Goal: Task Accomplishment & Management: Manage account settings

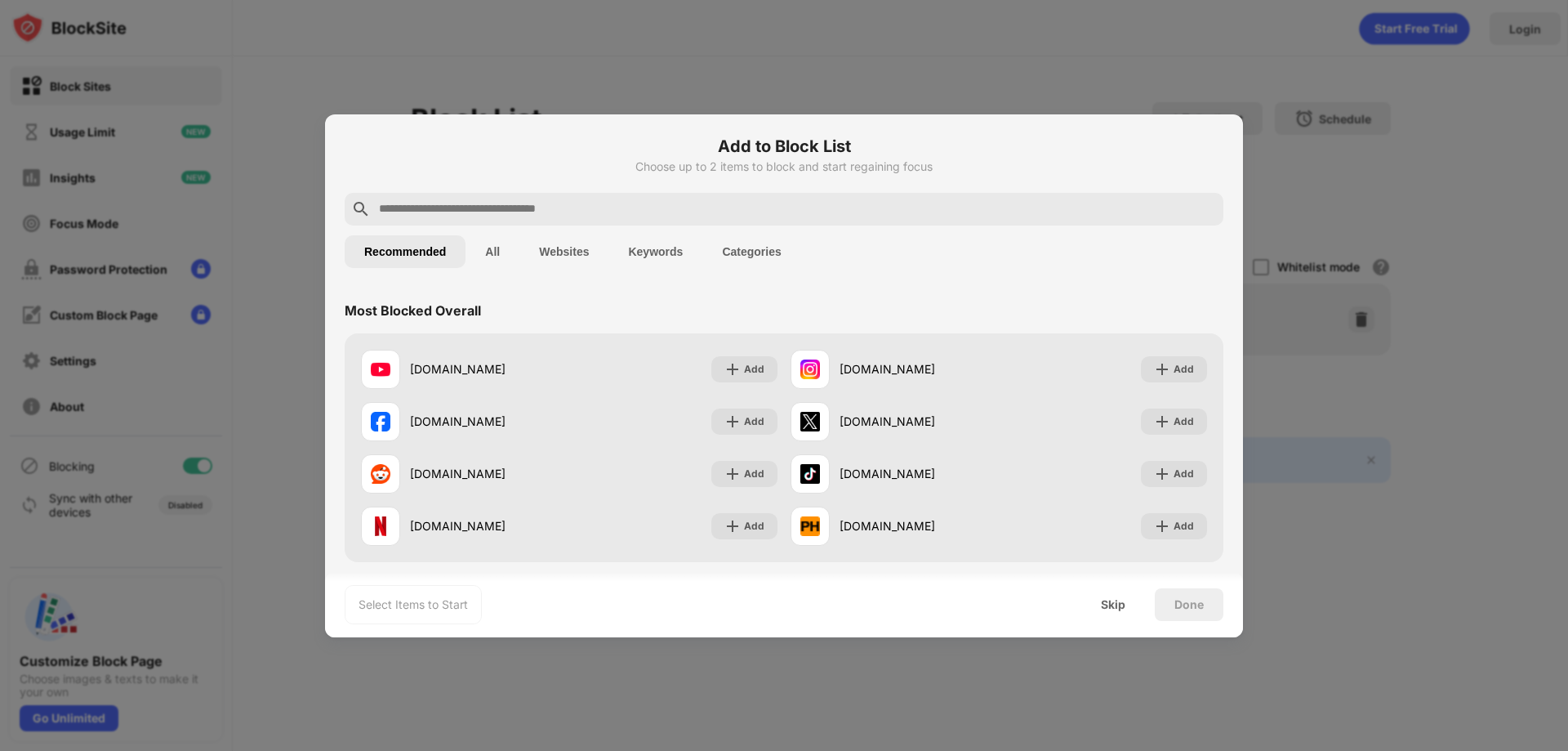
drag, startPoint x: 1251, startPoint y: 90, endPoint x: 1228, endPoint y: 138, distance: 53.2
click at [1251, 90] on div at bounding box center [784, 376] width 1568 height 751
click at [1118, 592] on div "Skip" at bounding box center [1113, 604] width 64 height 33
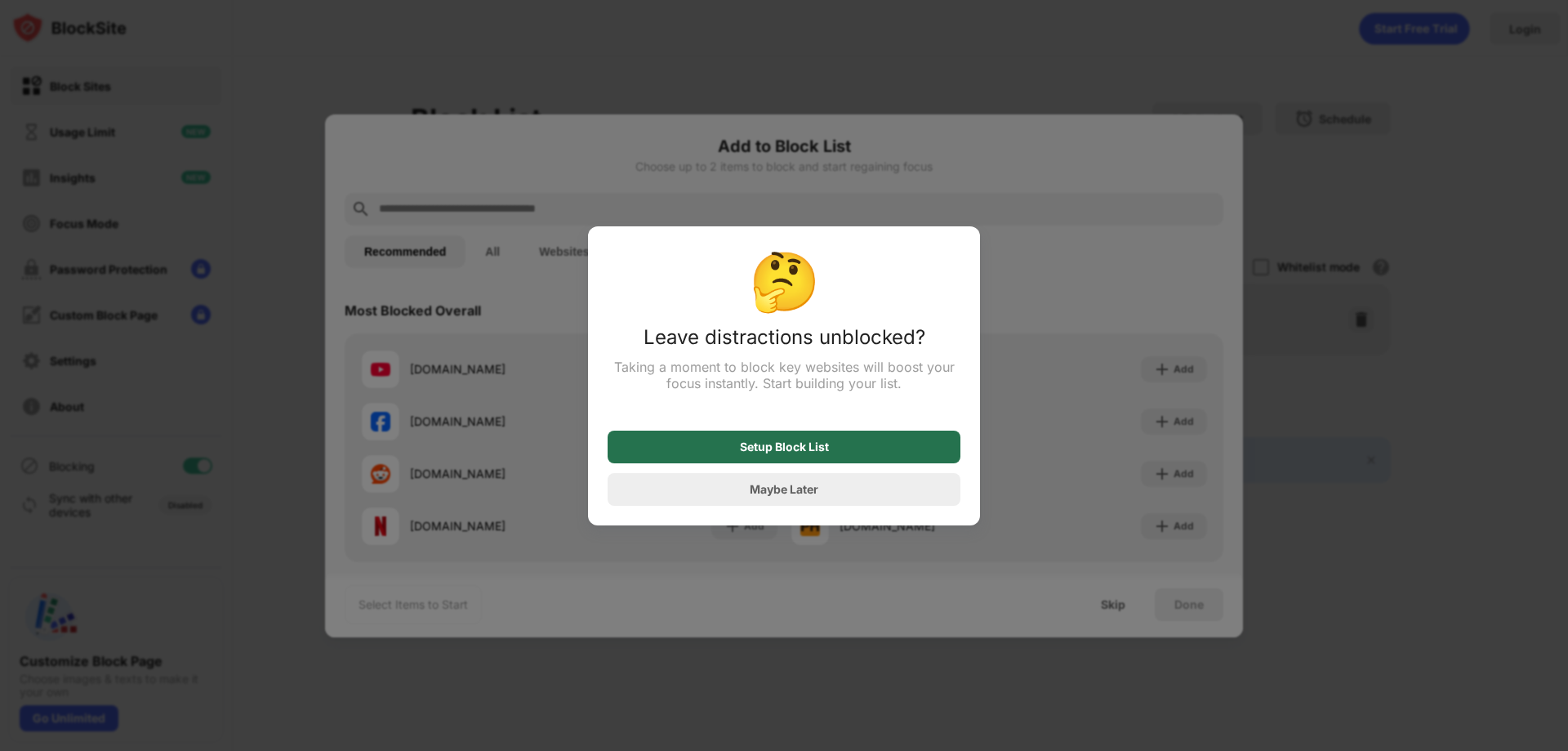
click at [768, 435] on div "Setup Block List" at bounding box center [784, 446] width 353 height 33
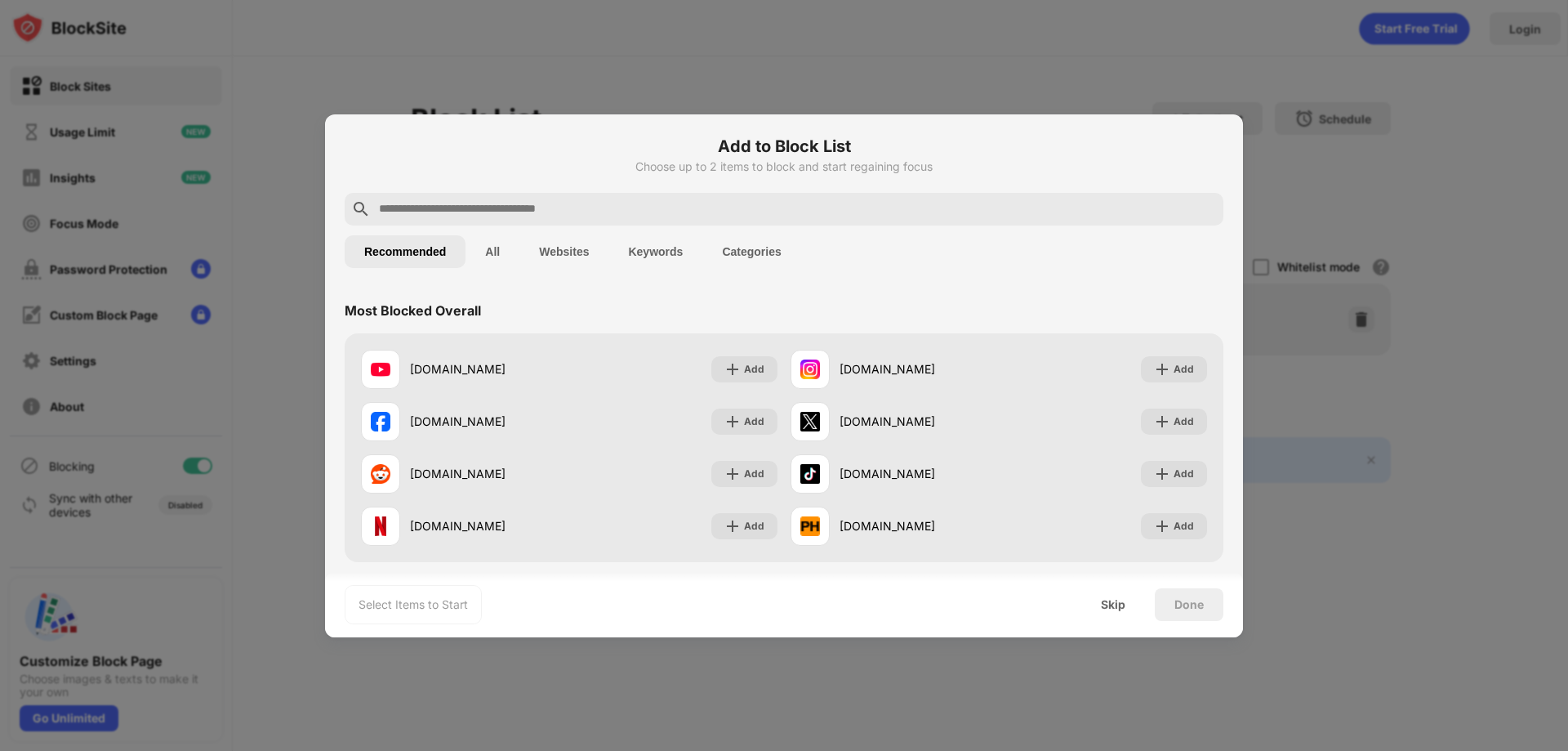
click at [1111, 608] on div "Skip" at bounding box center [1113, 605] width 25 height 13
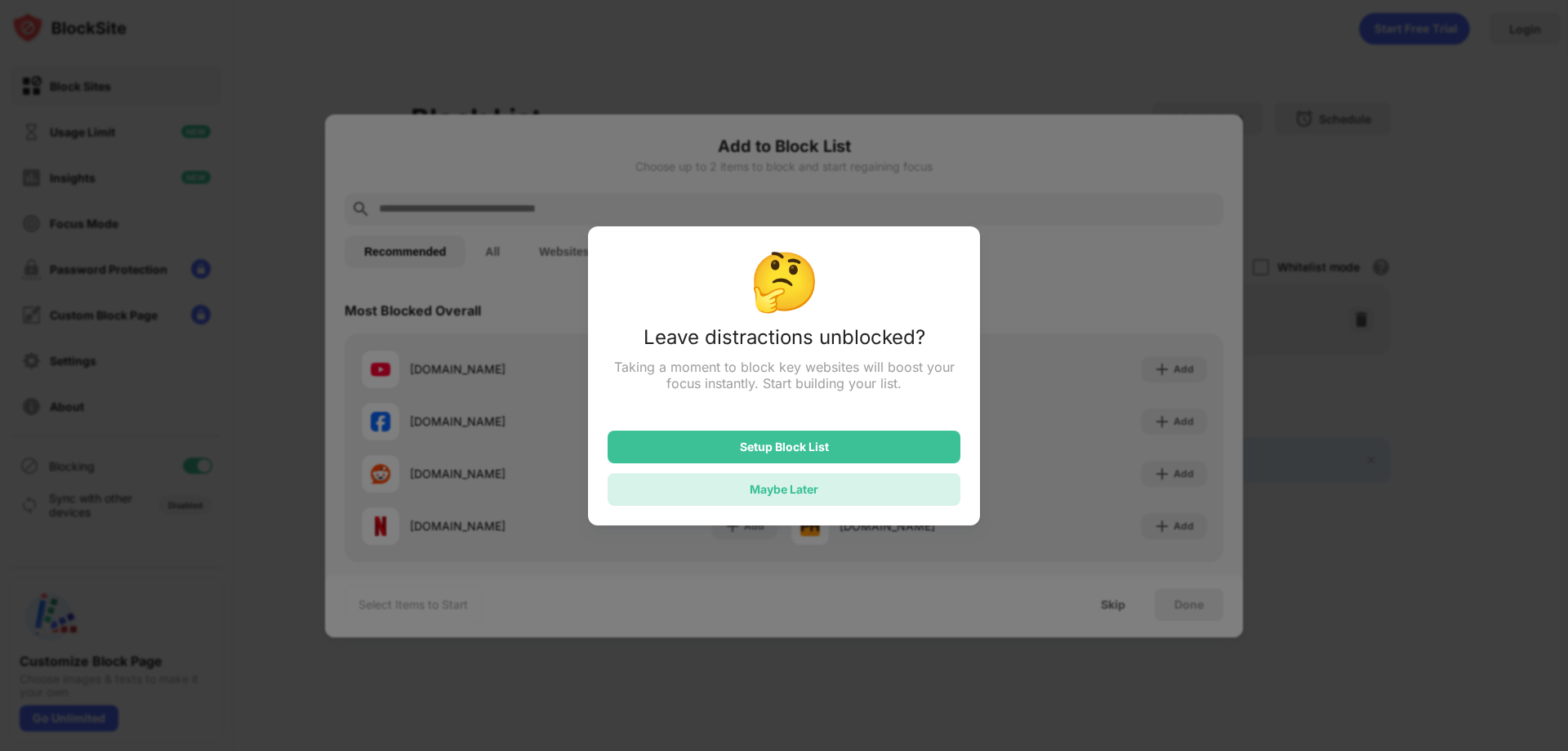
click at [794, 504] on div "Maybe Later" at bounding box center [784, 489] width 353 height 33
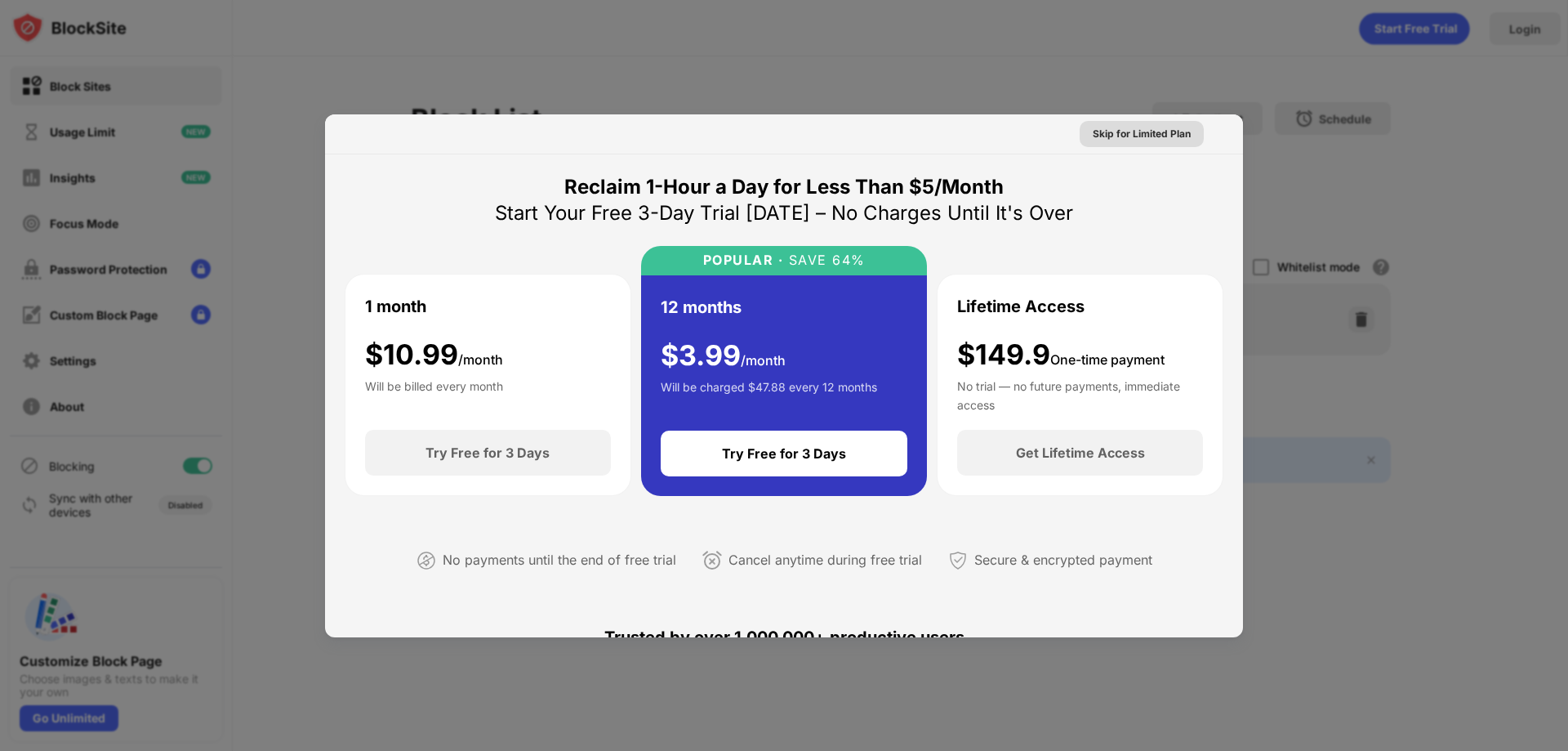
click at [1159, 137] on div "Skip for Limited Plan" at bounding box center [1142, 133] width 98 height 16
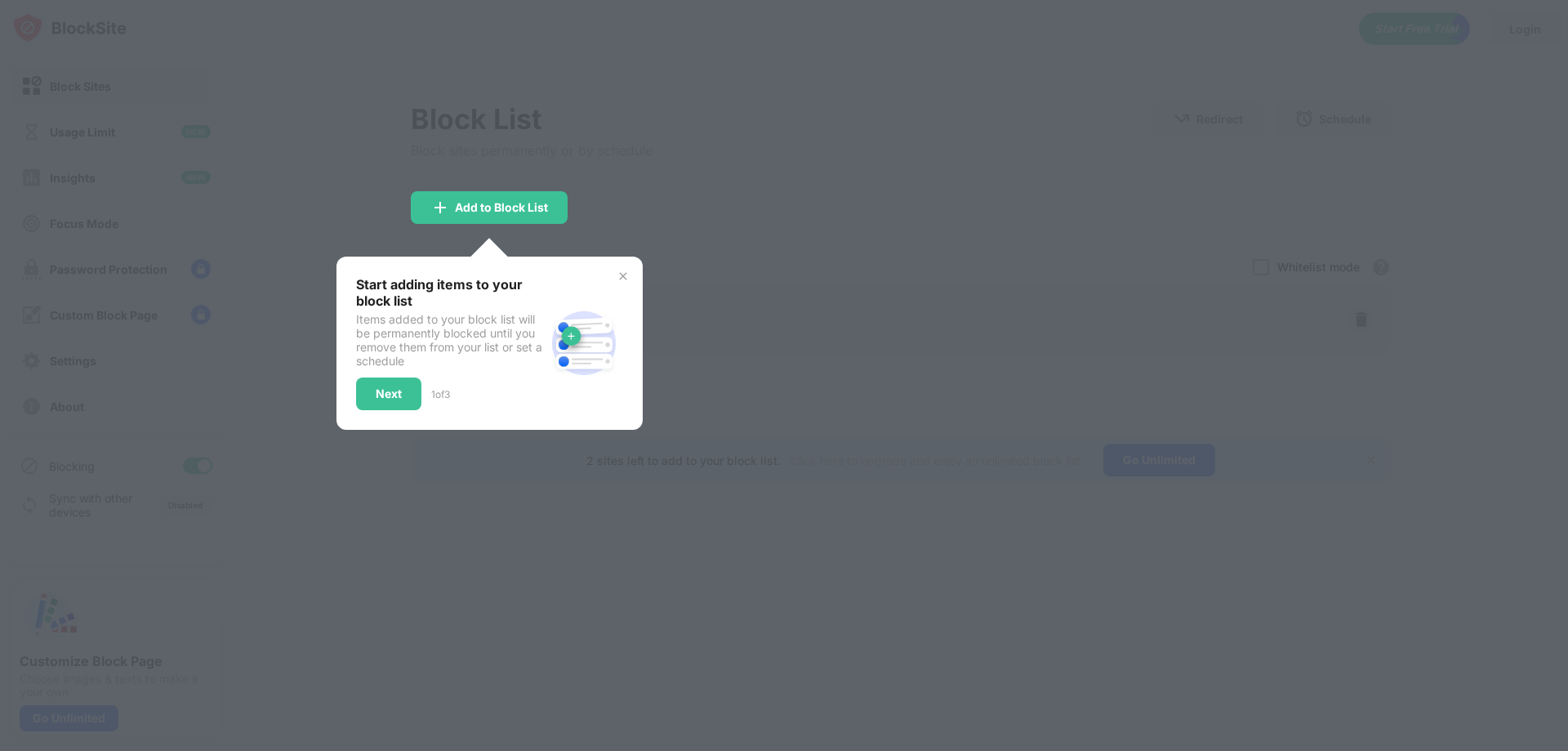
drag, startPoint x: 639, startPoint y: 204, endPoint x: 600, endPoint y: 261, distance: 69.1
click at [639, 205] on div at bounding box center [784, 376] width 1568 height 751
click at [631, 278] on div "Start adding items to your block list Items added to your block list will be pe…" at bounding box center [490, 343] width 307 height 174
click at [617, 269] on div "Start adding items to your block list Items added to your block list will be pe…" at bounding box center [490, 343] width 307 height 174
click at [614, 266] on div "Start adding items to your block list Items added to your block list will be pe…" at bounding box center [490, 343] width 307 height 174
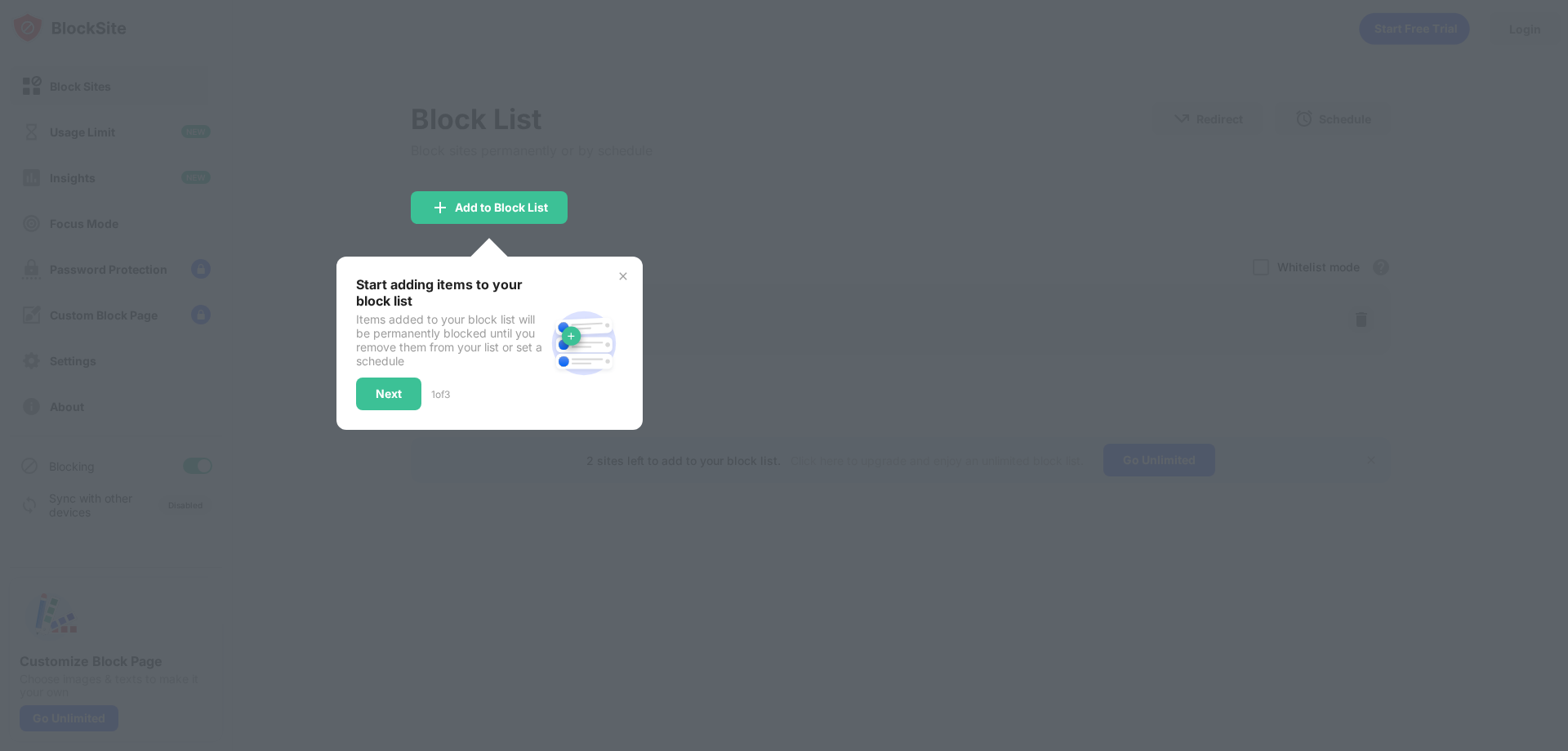
click at [620, 268] on div "Start adding items to your block list Items added to your block list will be pe…" at bounding box center [490, 343] width 307 height 174
click at [624, 271] on img at bounding box center [624, 276] width 13 height 13
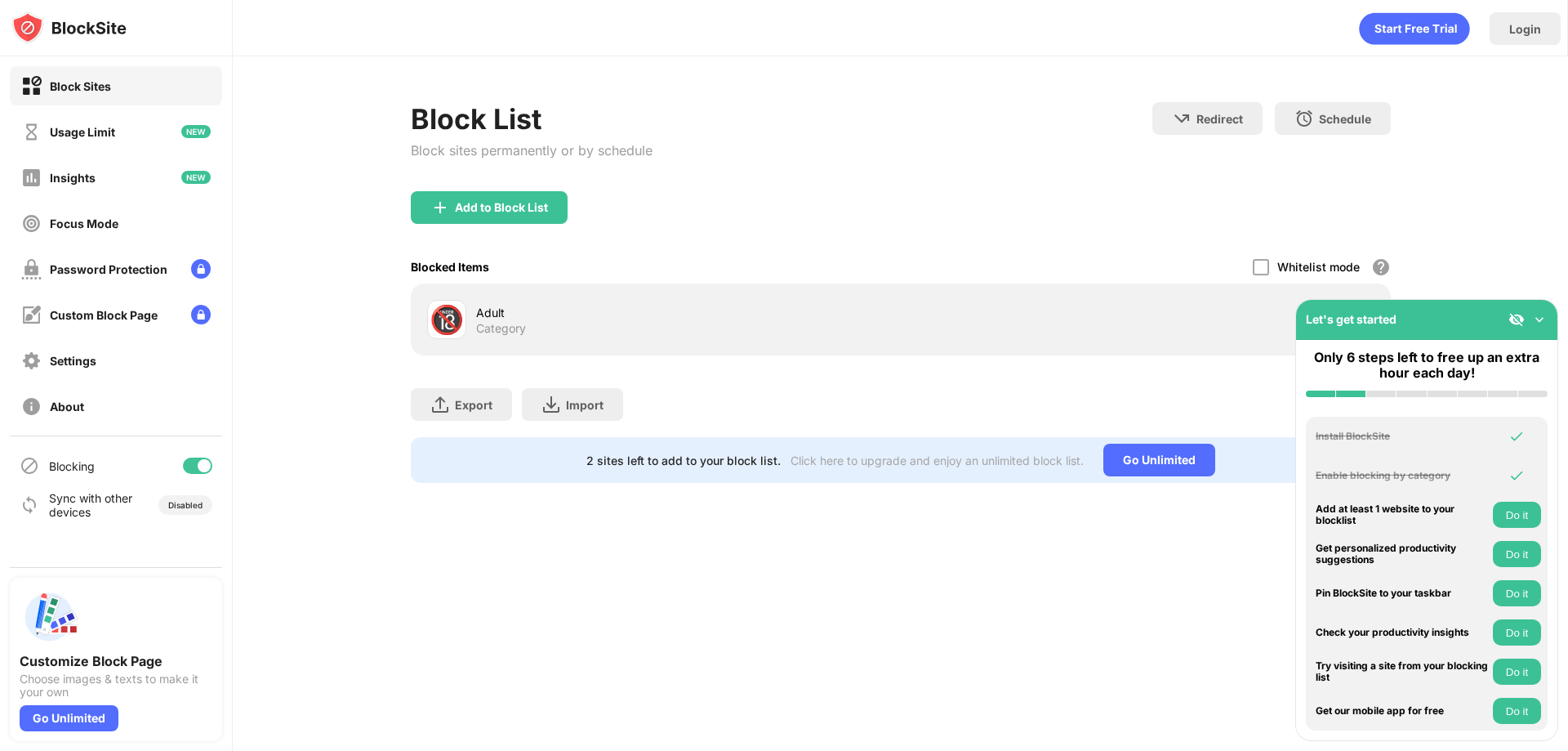
click at [624, 271] on div "Blocked Items Whitelist mode Block all websites except for those in your whitel…" at bounding box center [901, 266] width 980 height 33
click at [513, 216] on div "Add to Block List" at bounding box center [490, 208] width 157 height 33
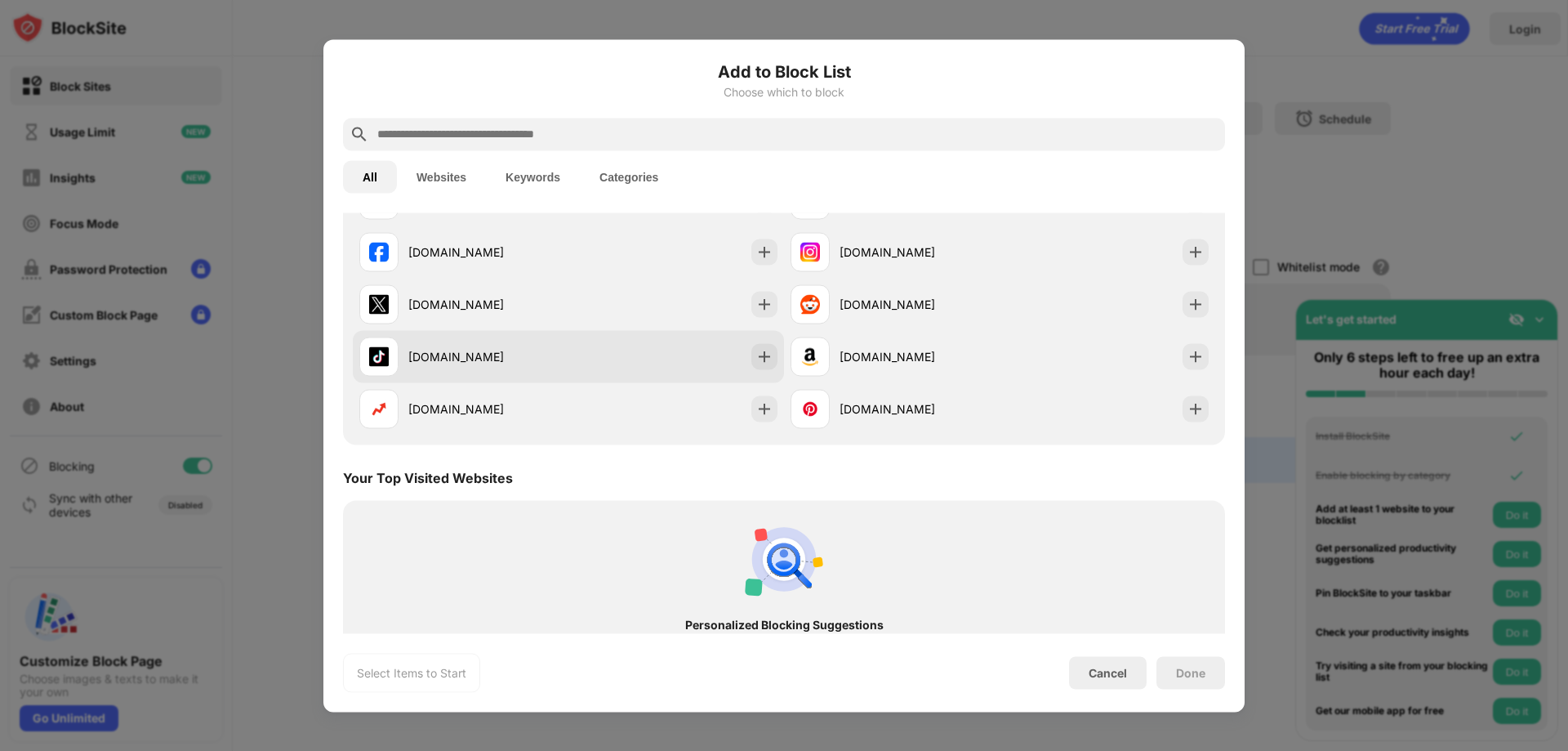
scroll to position [245, 0]
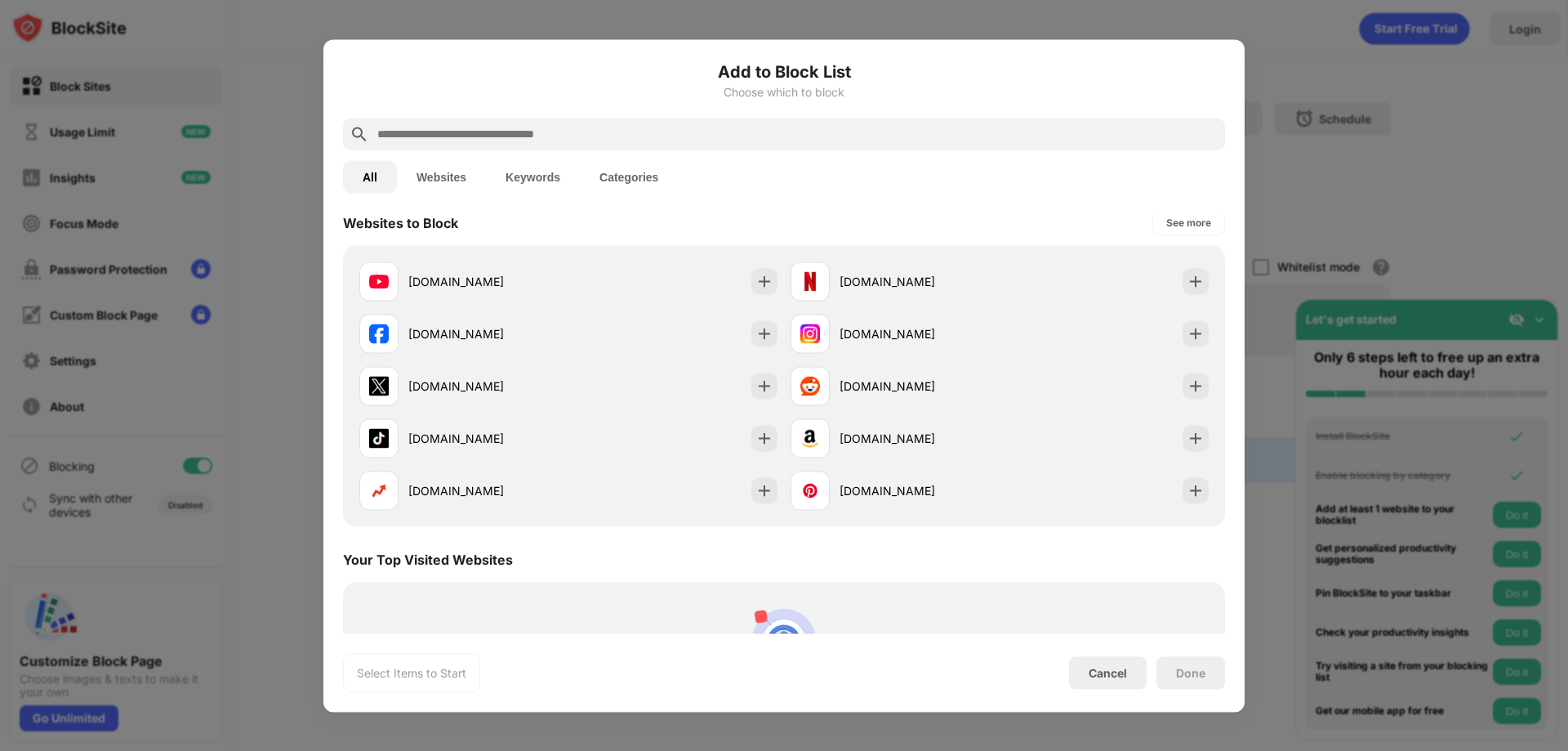
click at [740, 144] on div at bounding box center [784, 134] width 882 height 33
click at [740, 135] on input "text" at bounding box center [797, 134] width 843 height 20
type input "*"
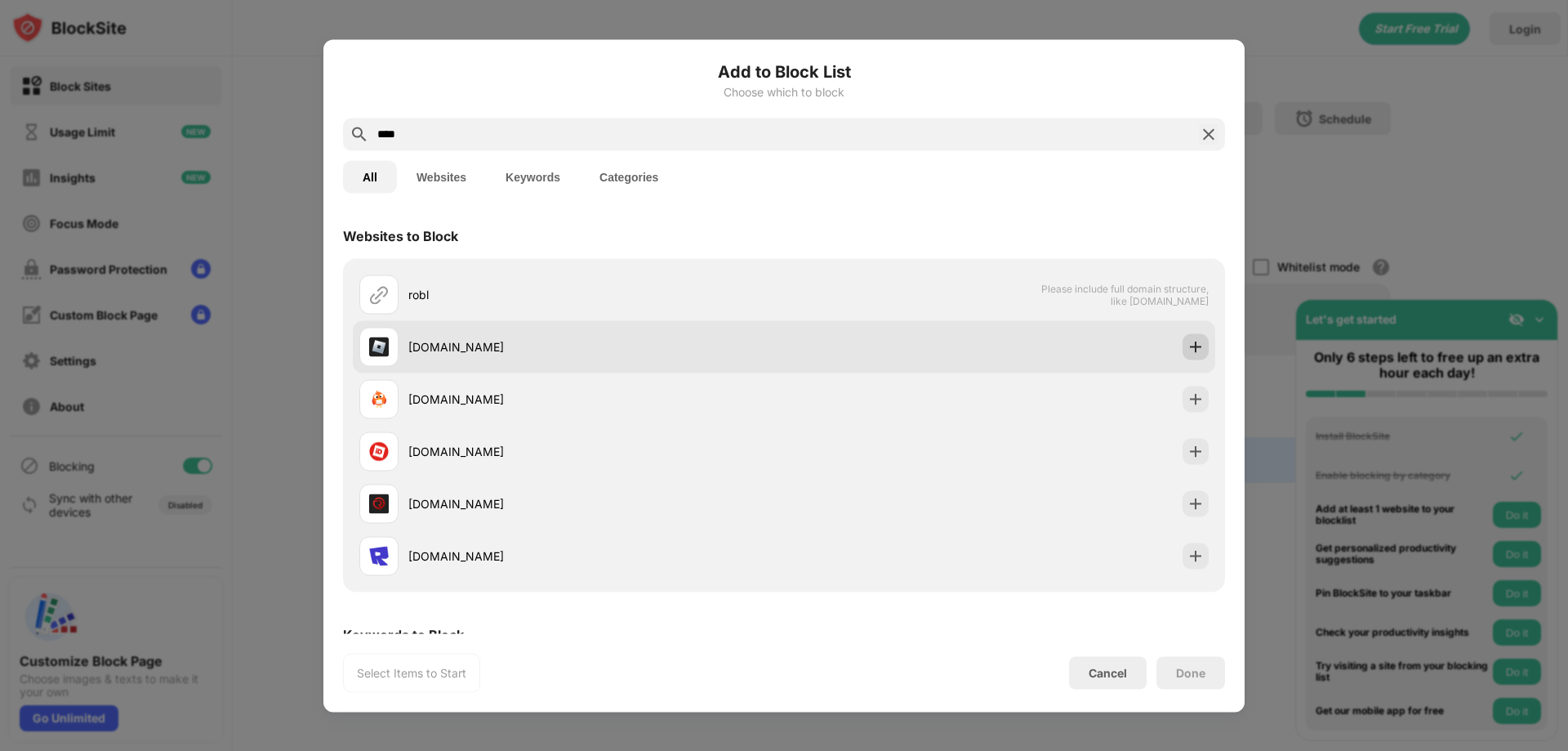
type input "****"
click at [1188, 343] on img at bounding box center [1195, 345] width 16 height 16
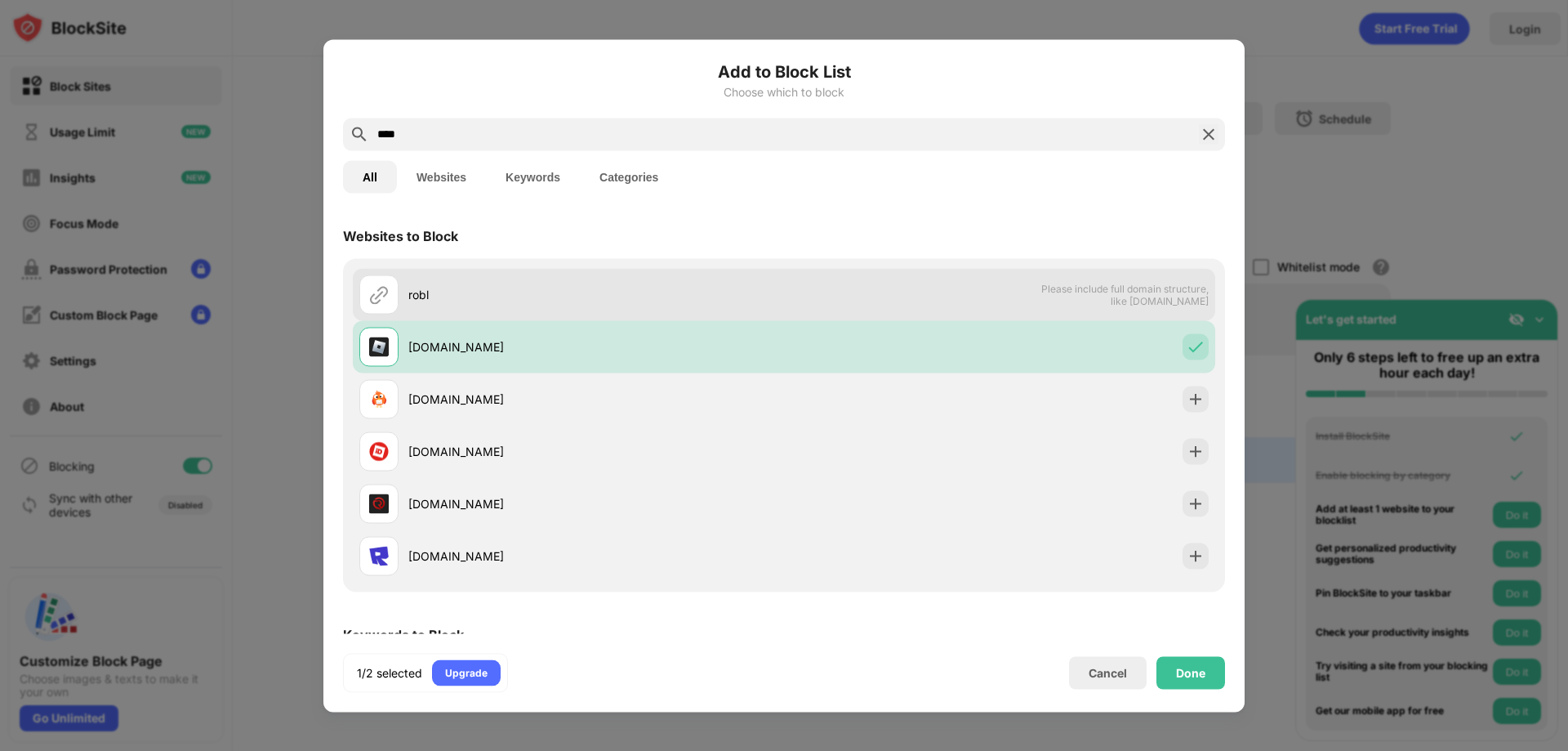
click at [1122, 295] on span "Please include full domain structure, like domain.com" at bounding box center [1125, 294] width 168 height 25
click at [402, 299] on div "robl" at bounding box center [572, 294] width 425 height 40
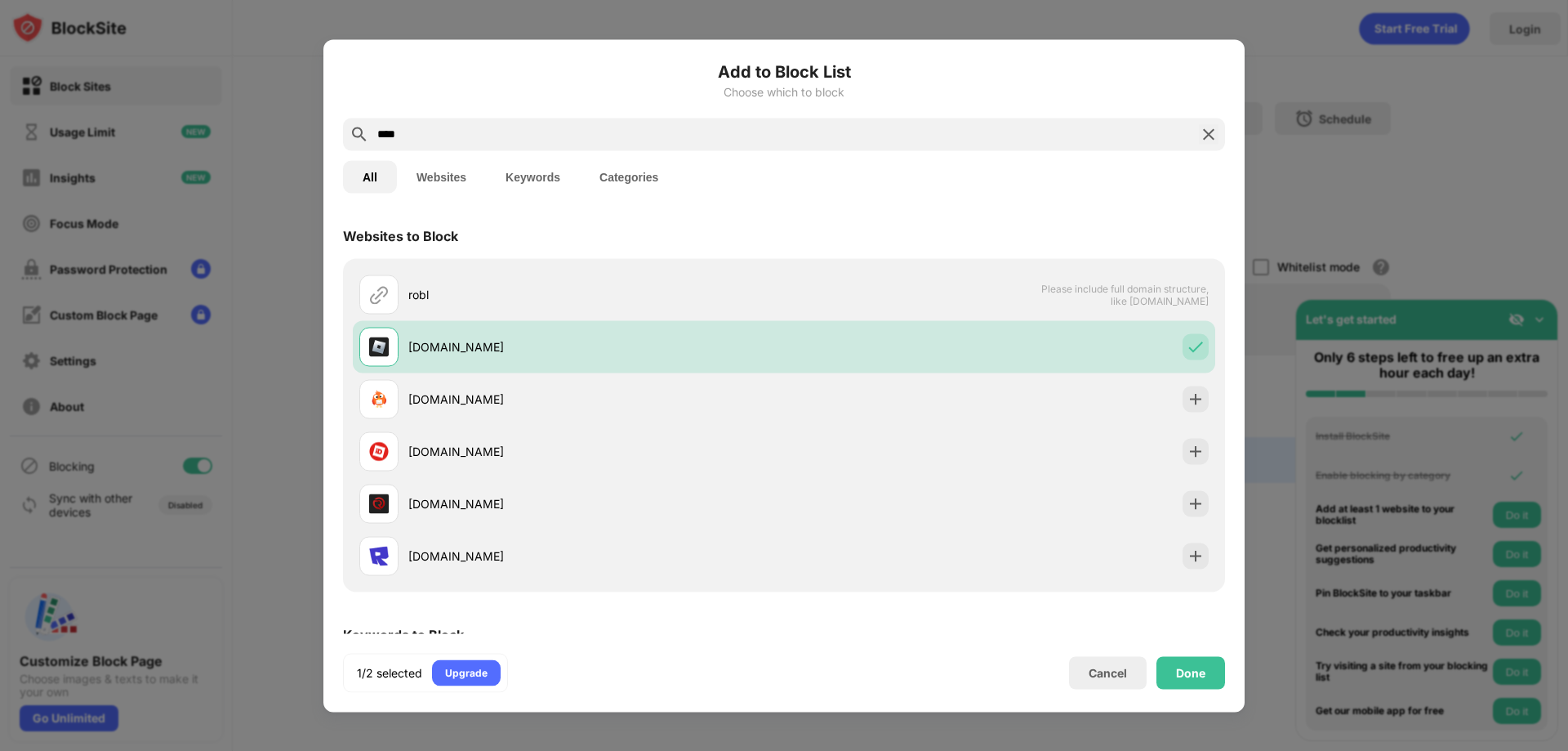
click at [410, 143] on input "****" at bounding box center [784, 134] width 817 height 20
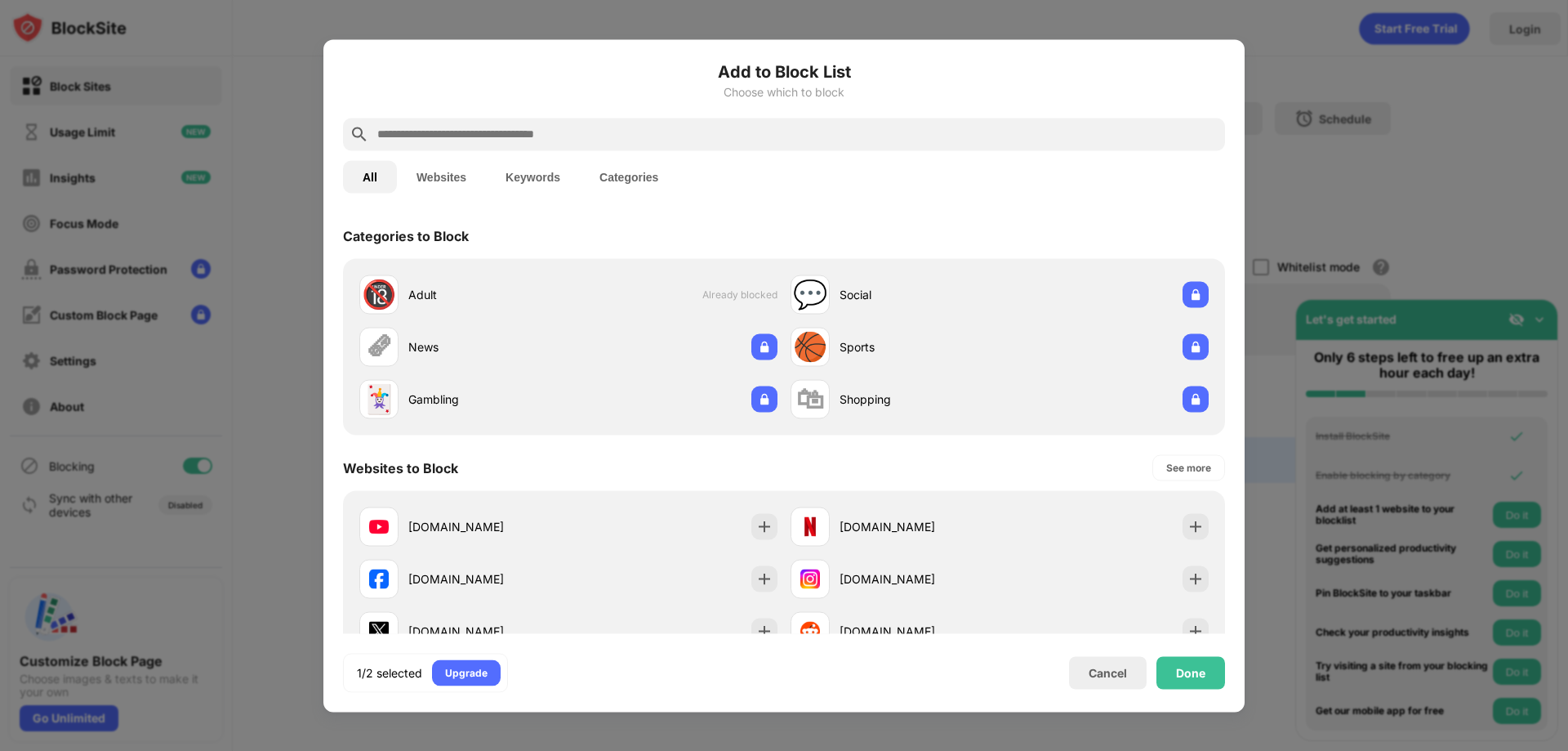
paste input "**********"
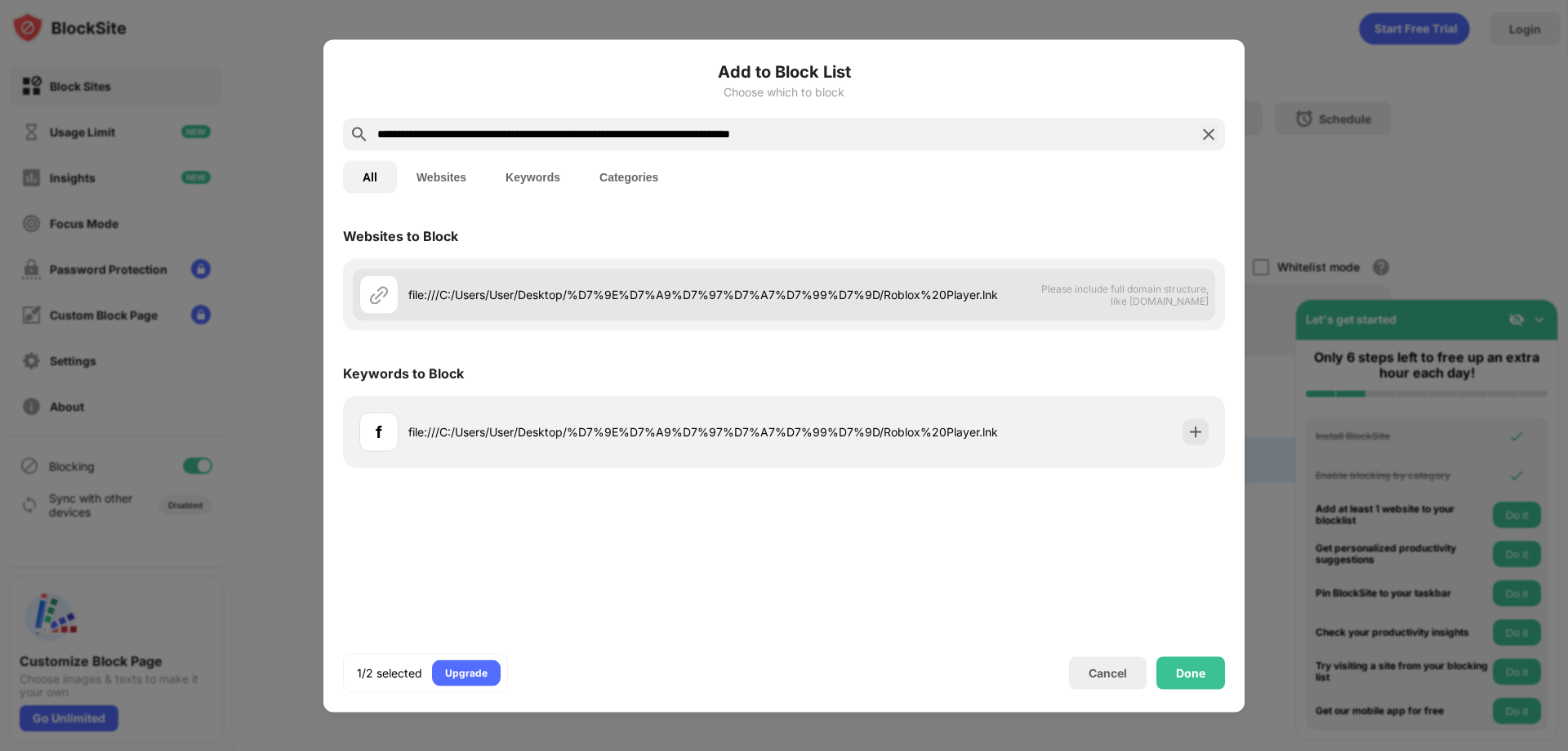
type input "**********"
click at [533, 288] on div "file:///C:/Users/User/Desktop/%D7%9E%D7%A9%D7%97%D7%A7%D7%99%D7%9D/Roblox%20Pla…" at bounding box center [703, 294] width 590 height 17
click at [1044, 284] on span "Please include full domain structure, like domain.com" at bounding box center [1125, 294] width 168 height 25
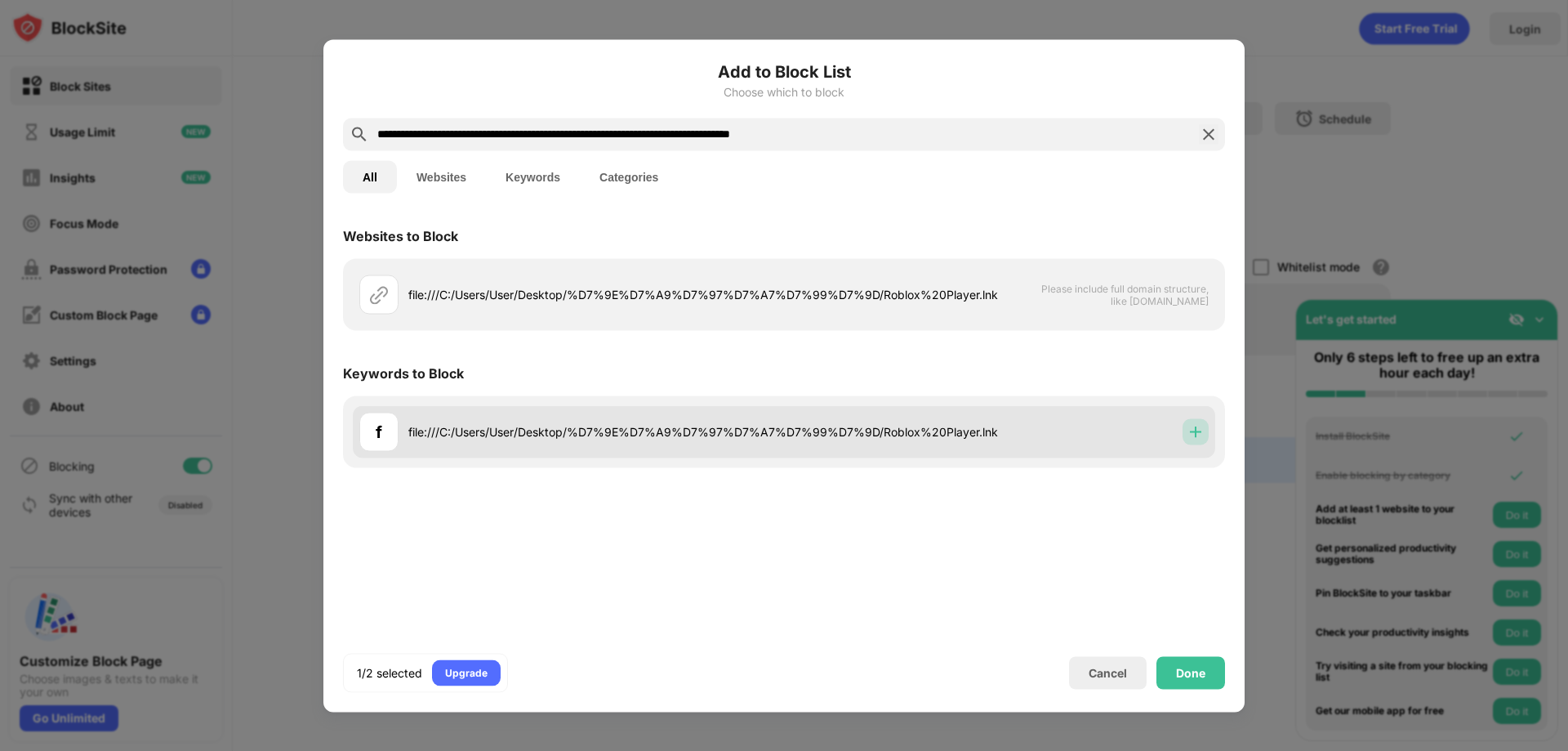
click at [1193, 432] on img at bounding box center [1195, 430] width 16 height 16
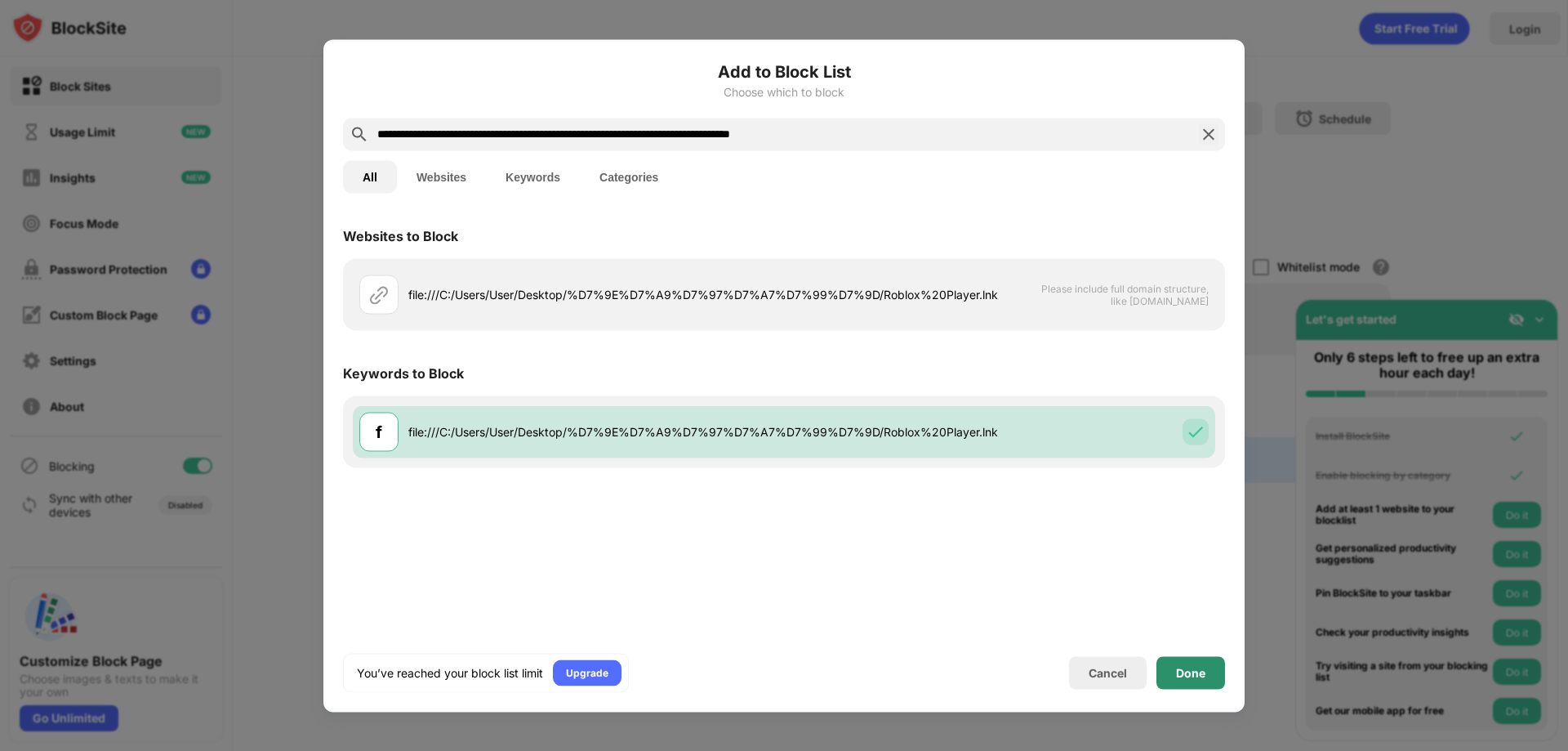
click at [1191, 669] on div "Done" at bounding box center [1191, 673] width 29 height 13
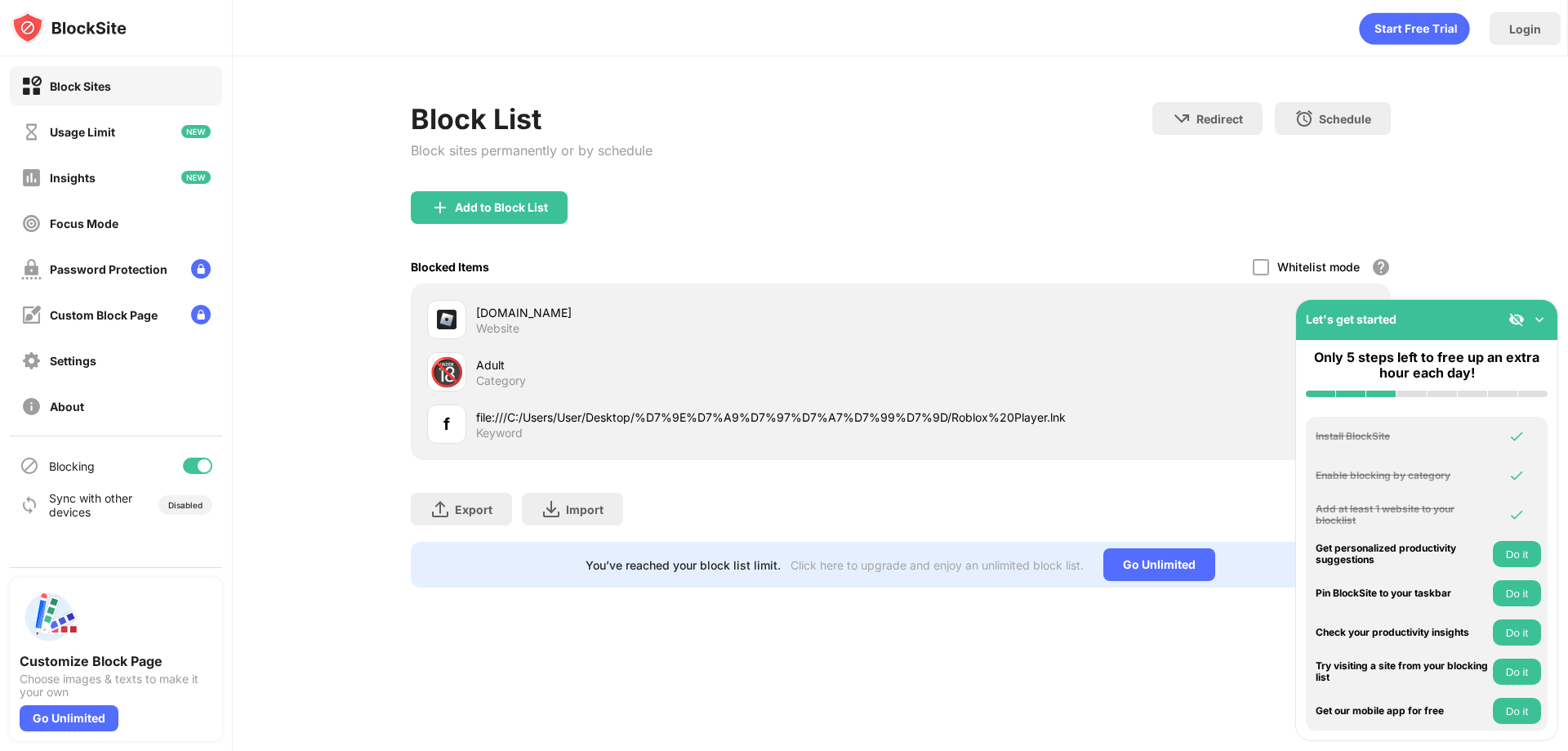
drag, startPoint x: 1191, startPoint y: 669, endPoint x: 966, endPoint y: 113, distance: 599.8
click at [972, 113] on div "Block List Block sites permanently or by schedule Redirect Choose a site to be …" at bounding box center [901, 146] width 980 height 89
drag, startPoint x: 1426, startPoint y: 314, endPoint x: 1567, endPoint y: 315, distance: 141.0
click at [1442, 315] on div "Let's get started" at bounding box center [1426, 320] width 261 height 40
click at [1545, 318] on img at bounding box center [1539, 319] width 16 height 16
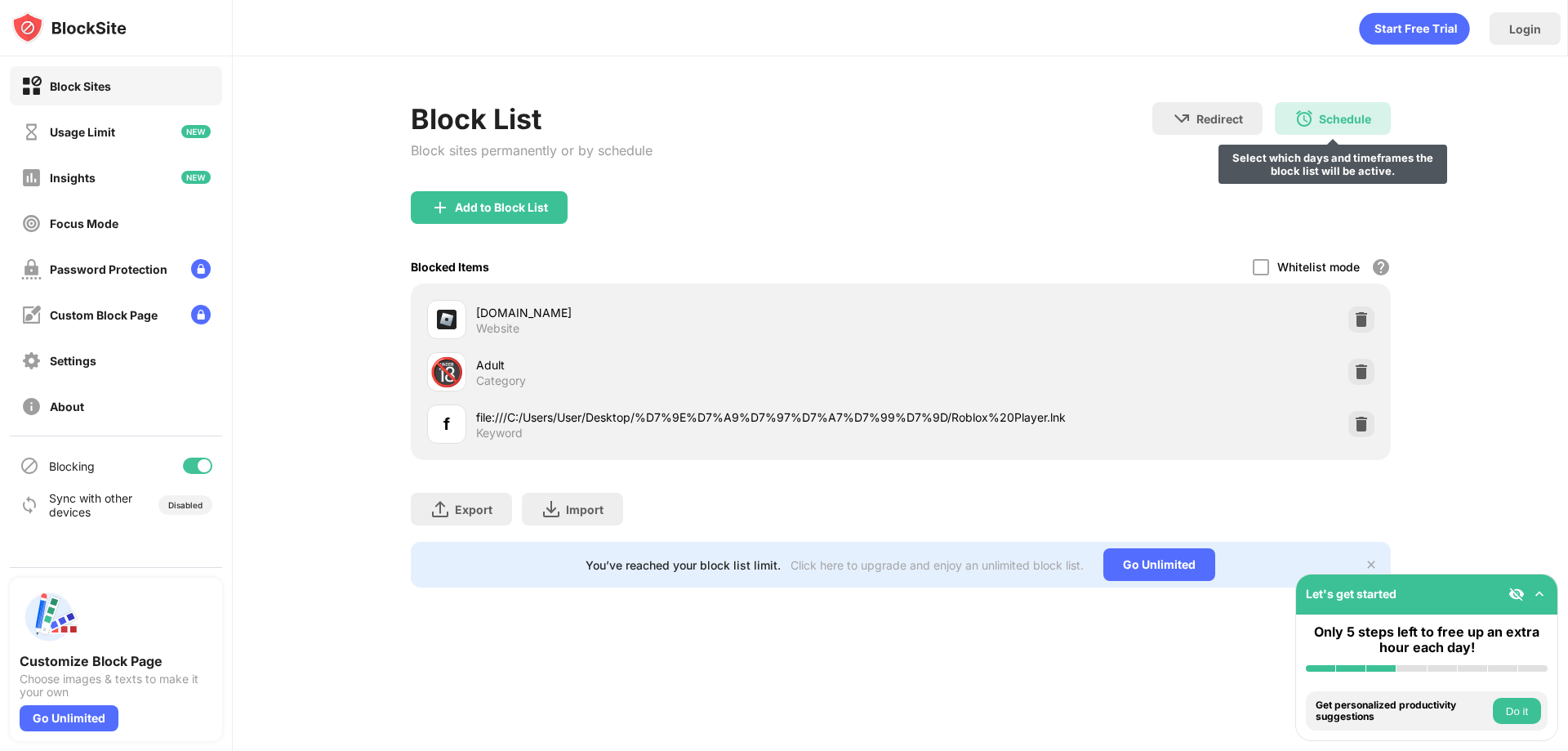
click at [1342, 128] on div "Schedule Select which days and timeframes the block list will be active." at bounding box center [1333, 118] width 116 height 33
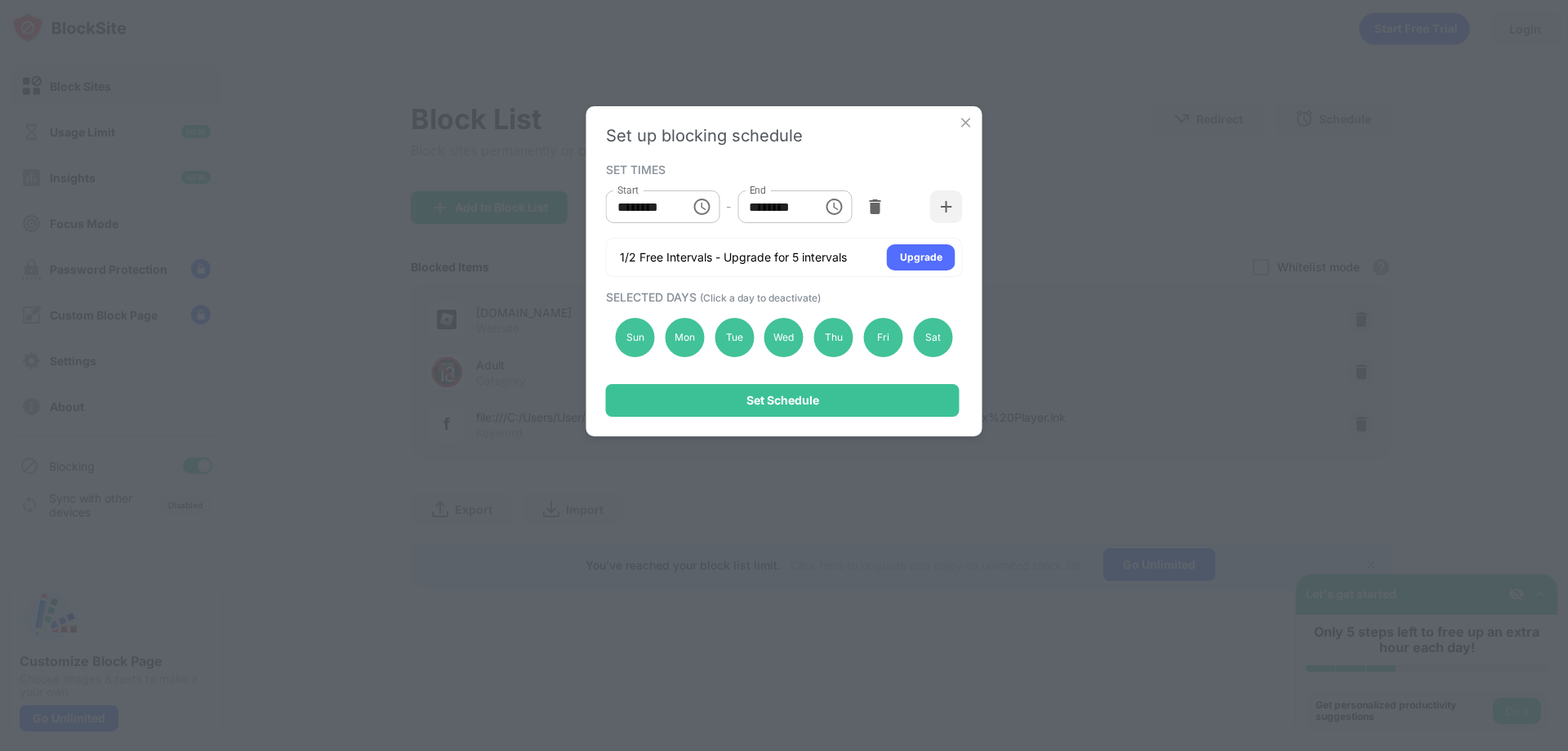
click at [961, 118] on img at bounding box center [966, 122] width 16 height 16
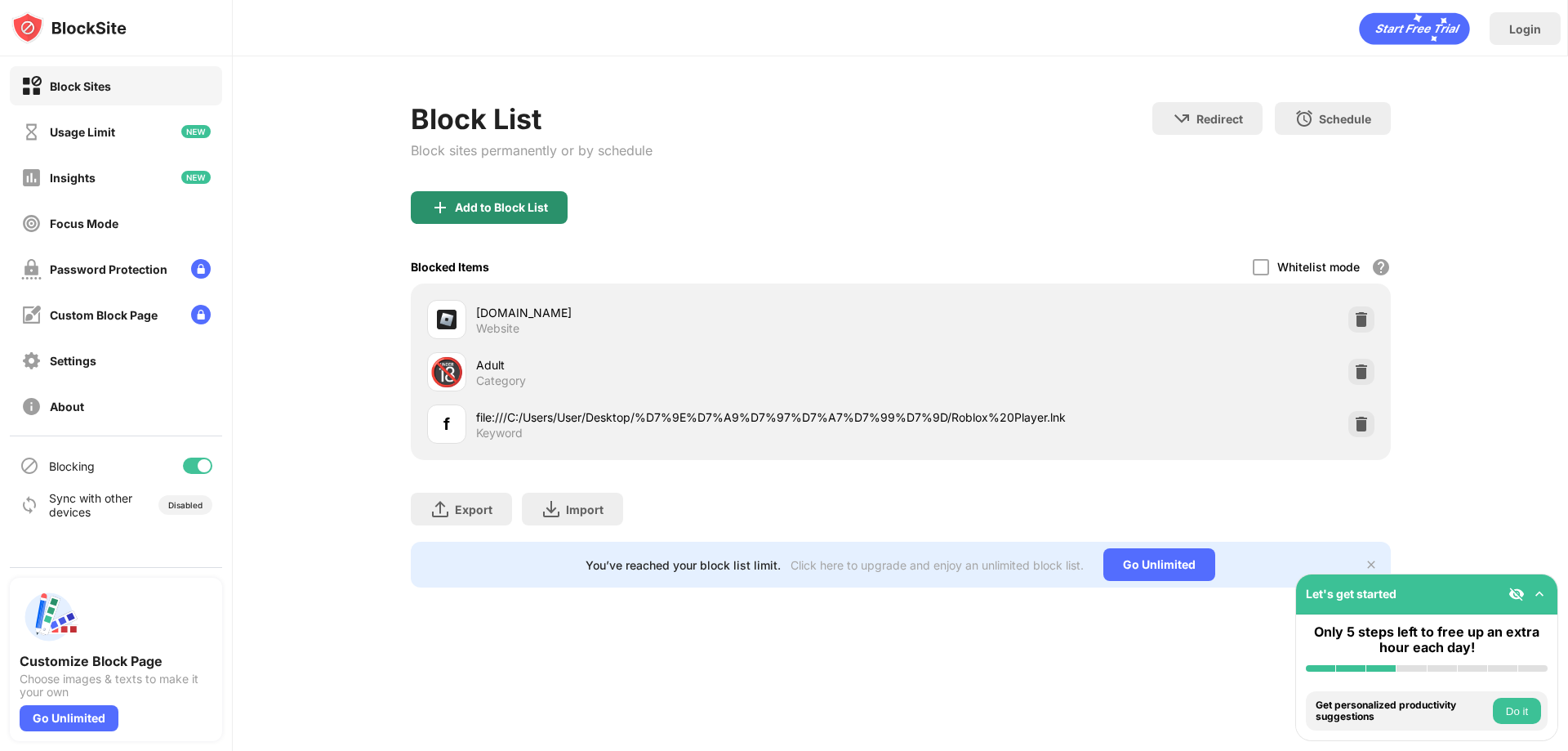
click at [519, 201] on div "Add to Block List" at bounding box center [501, 208] width 93 height 13
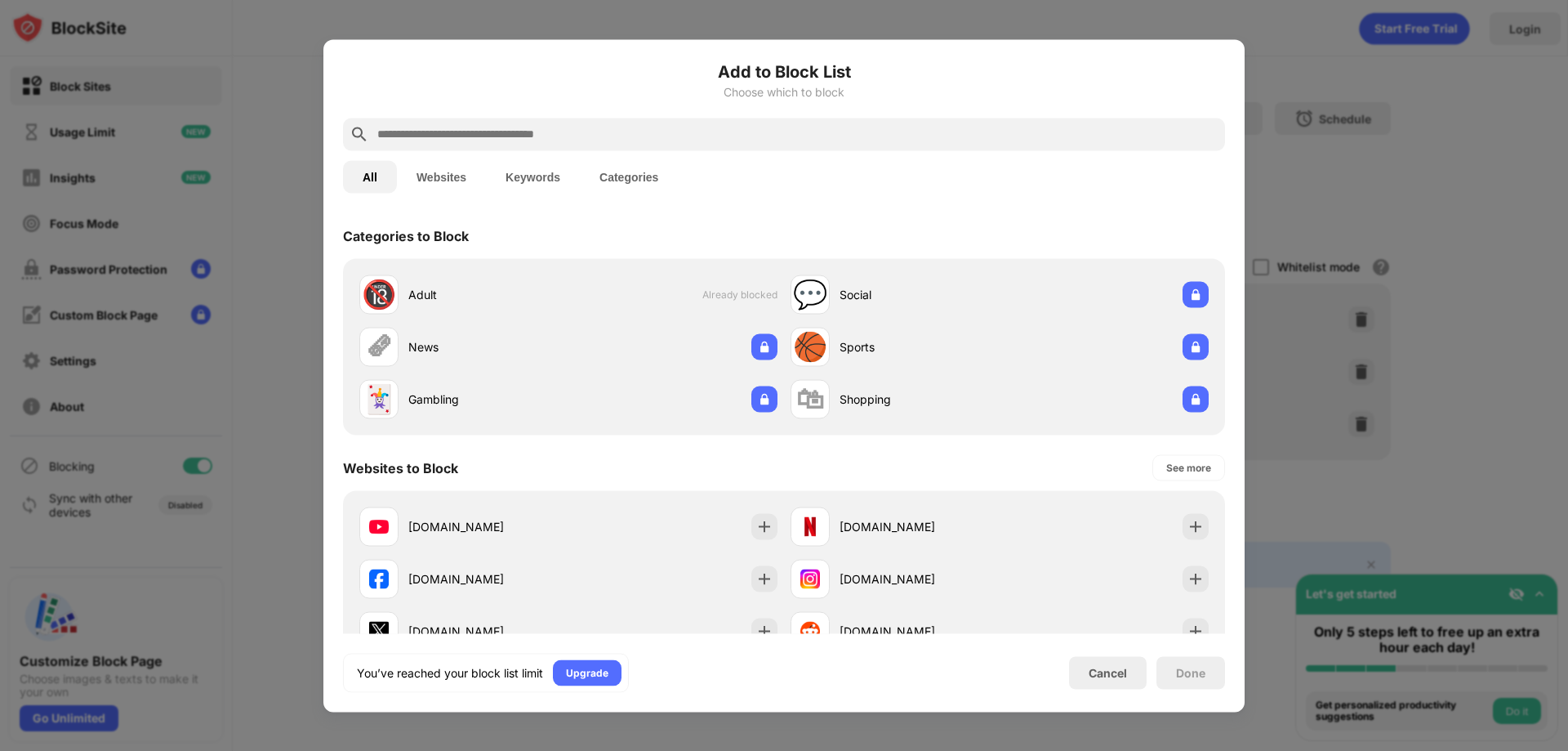
click at [431, 191] on button "Websites" at bounding box center [442, 176] width 89 height 33
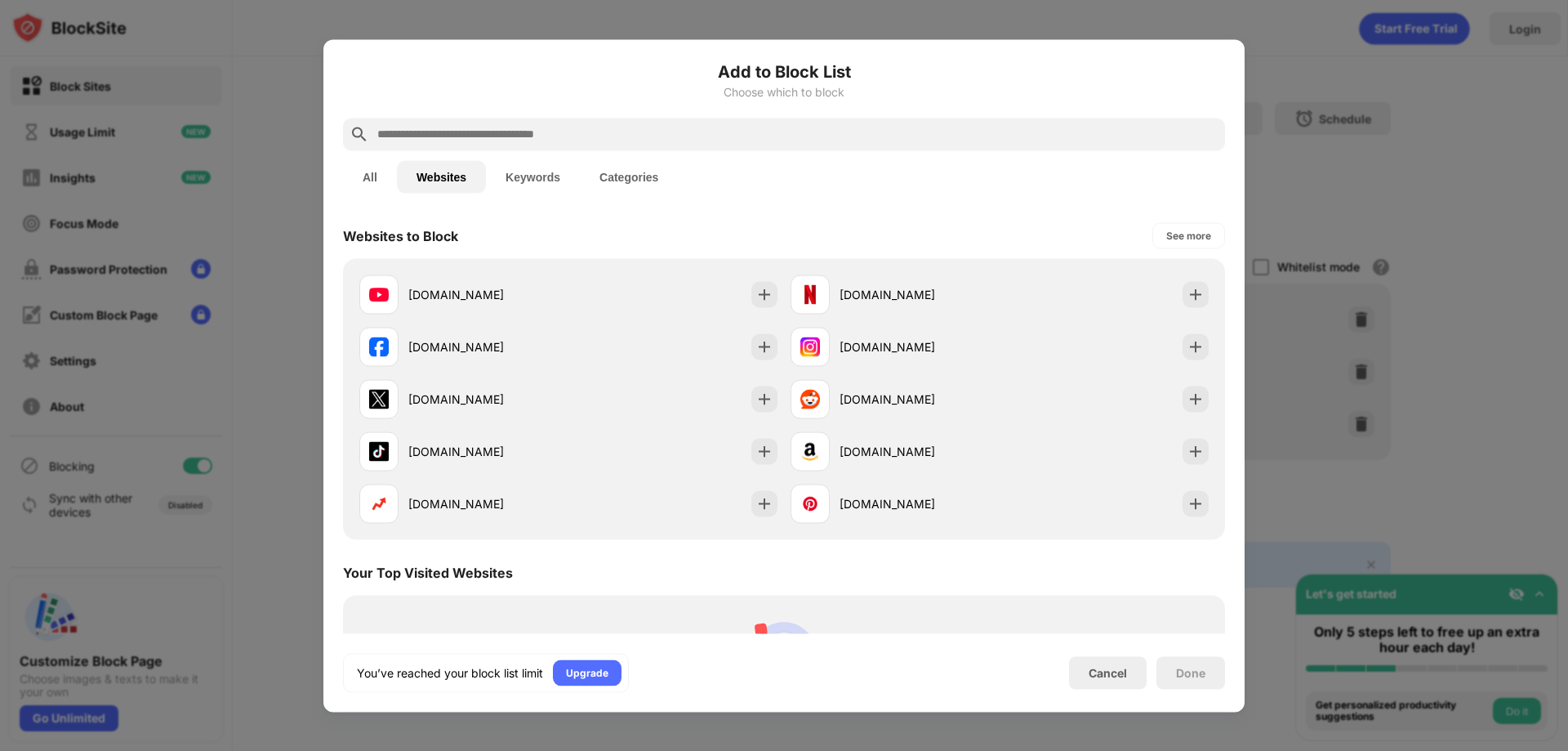
click at [516, 185] on button "Keywords" at bounding box center [533, 176] width 94 height 33
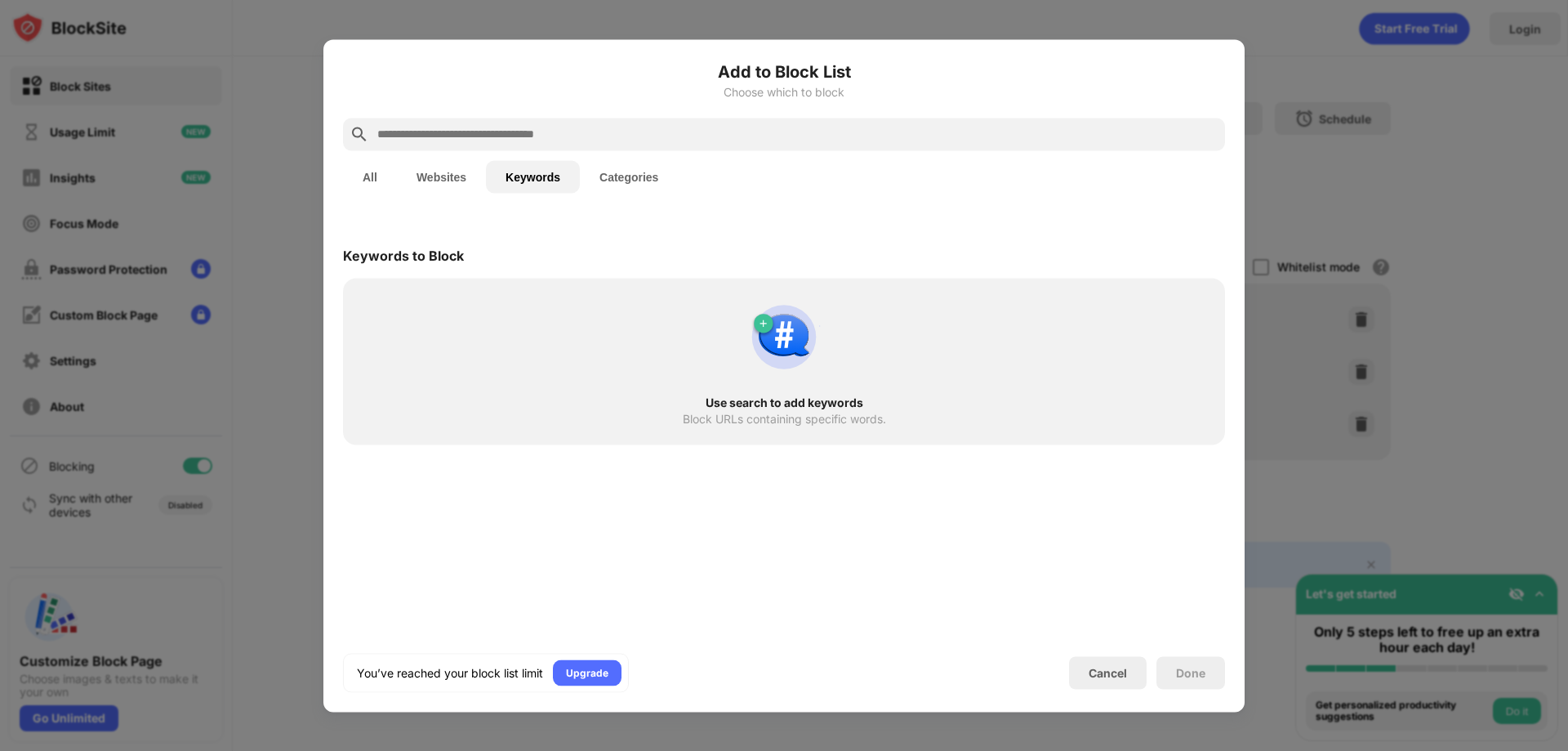
click at [609, 193] on div "All Websites Keywords Categories" at bounding box center [784, 175] width 882 height 52
click at [453, 180] on button "Websites" at bounding box center [442, 176] width 89 height 33
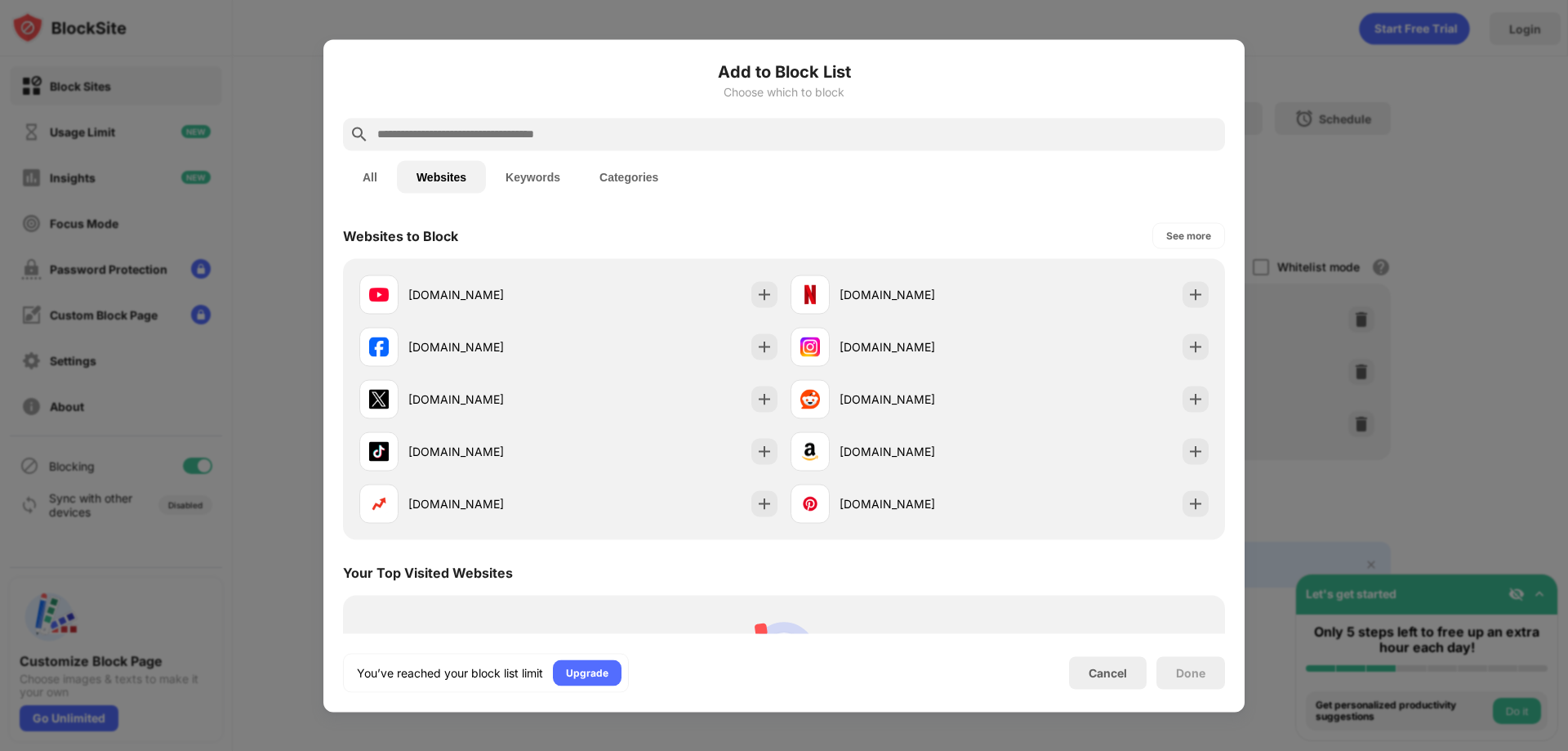
click at [322, 63] on div at bounding box center [784, 376] width 1568 height 751
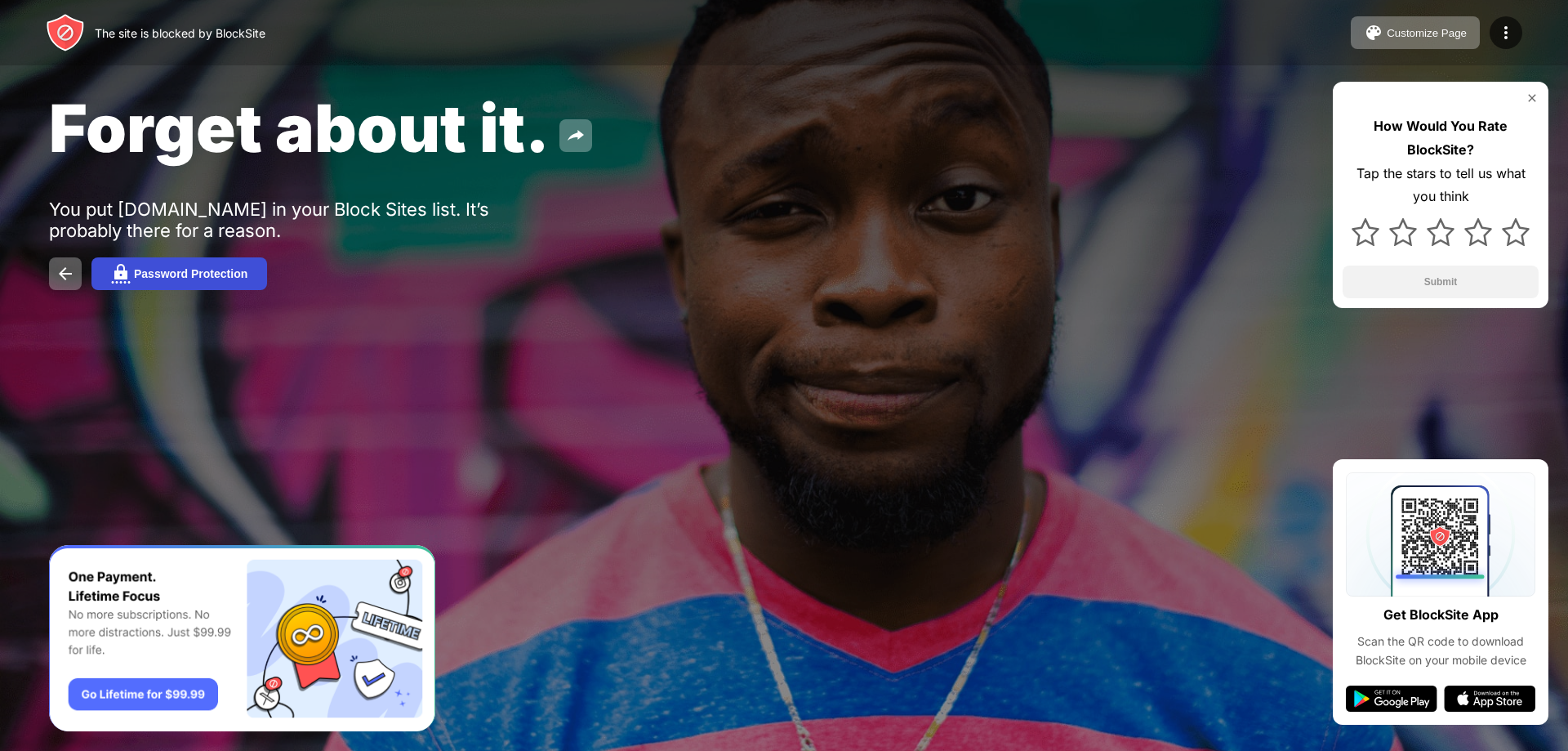
click at [125, 265] on img at bounding box center [121, 274] width 20 height 20
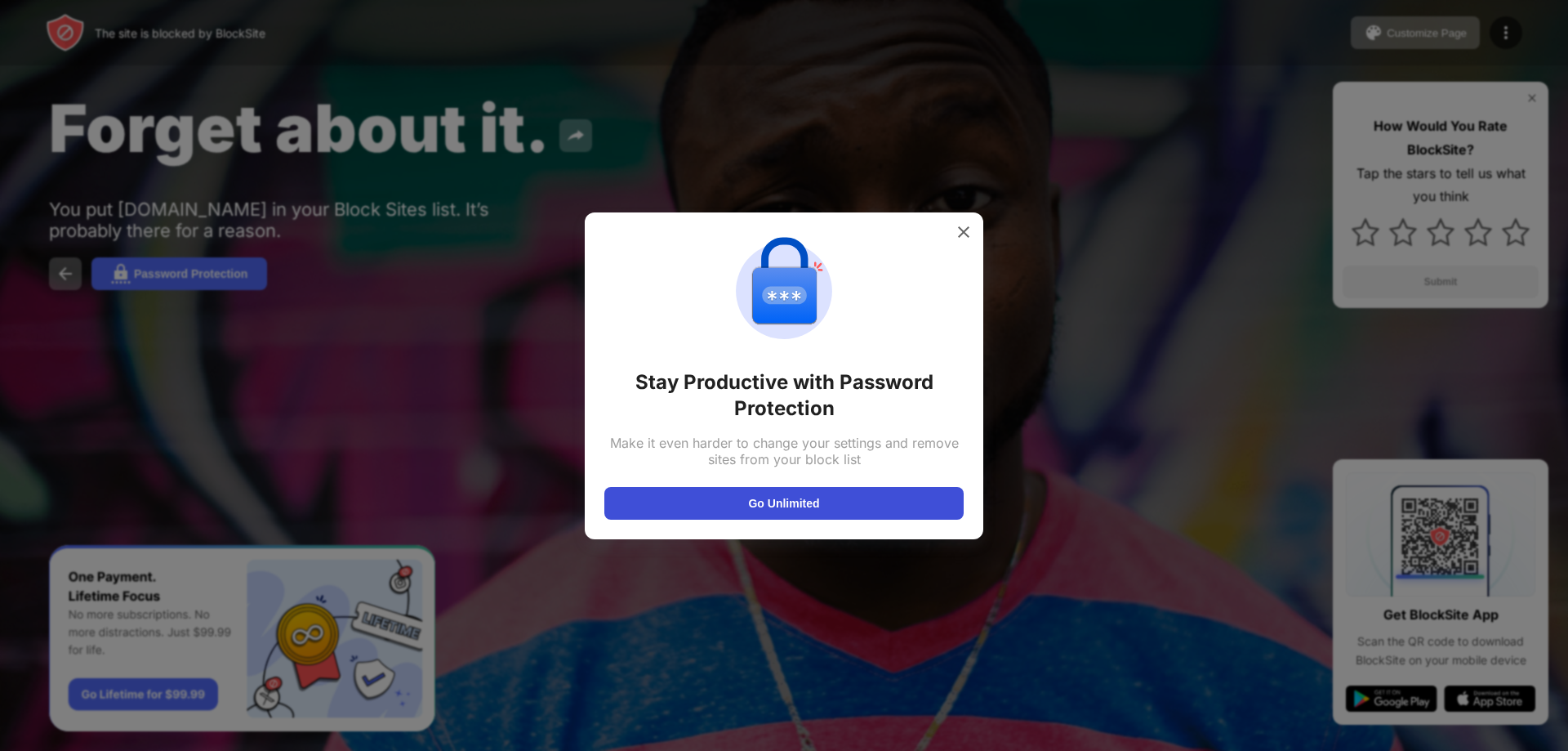
click at [746, 496] on button "Go Unlimited" at bounding box center [784, 503] width 359 height 33
click at [971, 237] on img at bounding box center [963, 231] width 16 height 16
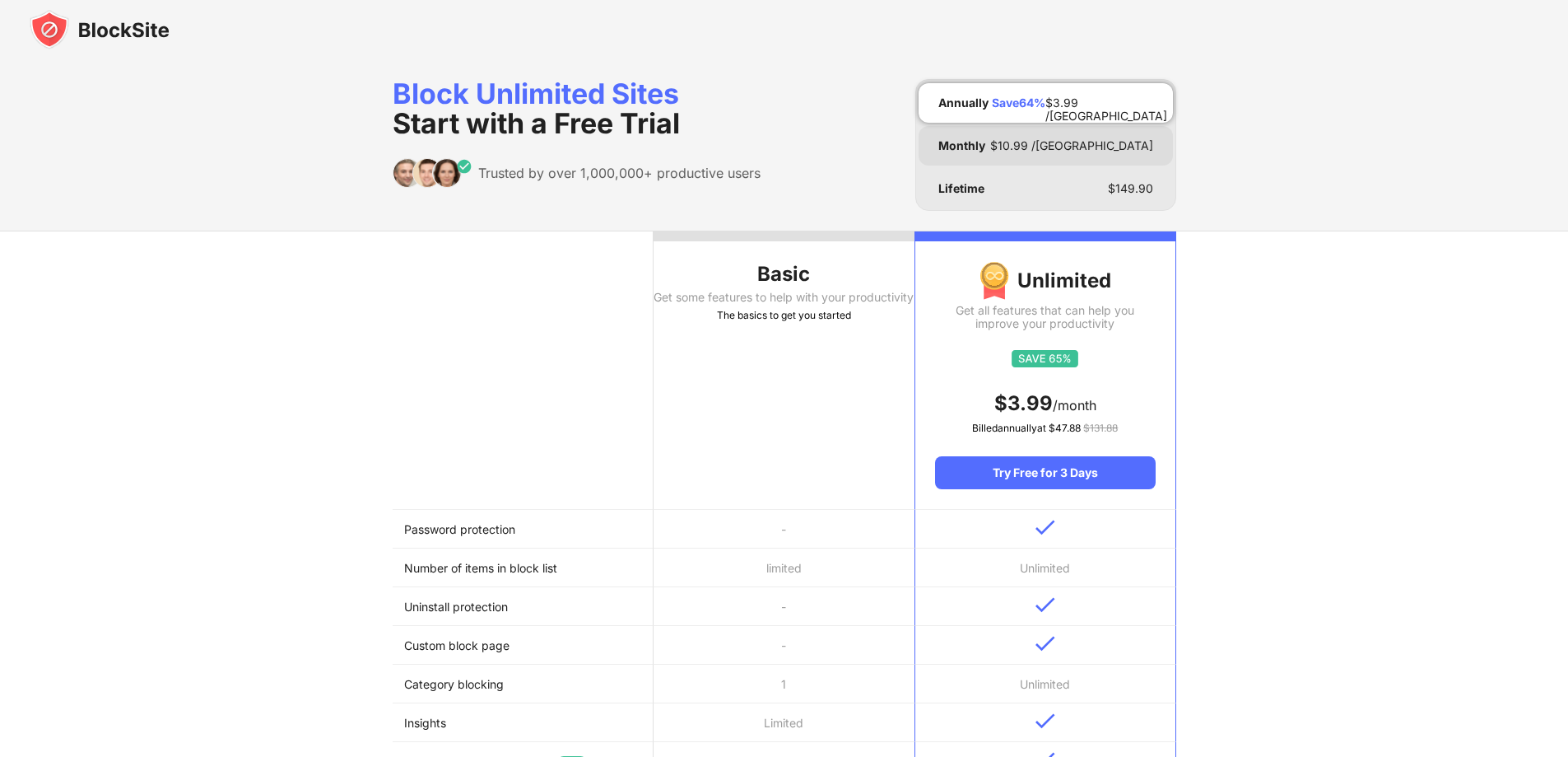
click at [1034, 148] on div "Monthly $ 10.99 /[GEOGRAPHIC_DATA]" at bounding box center [1046, 146] width 255 height 40
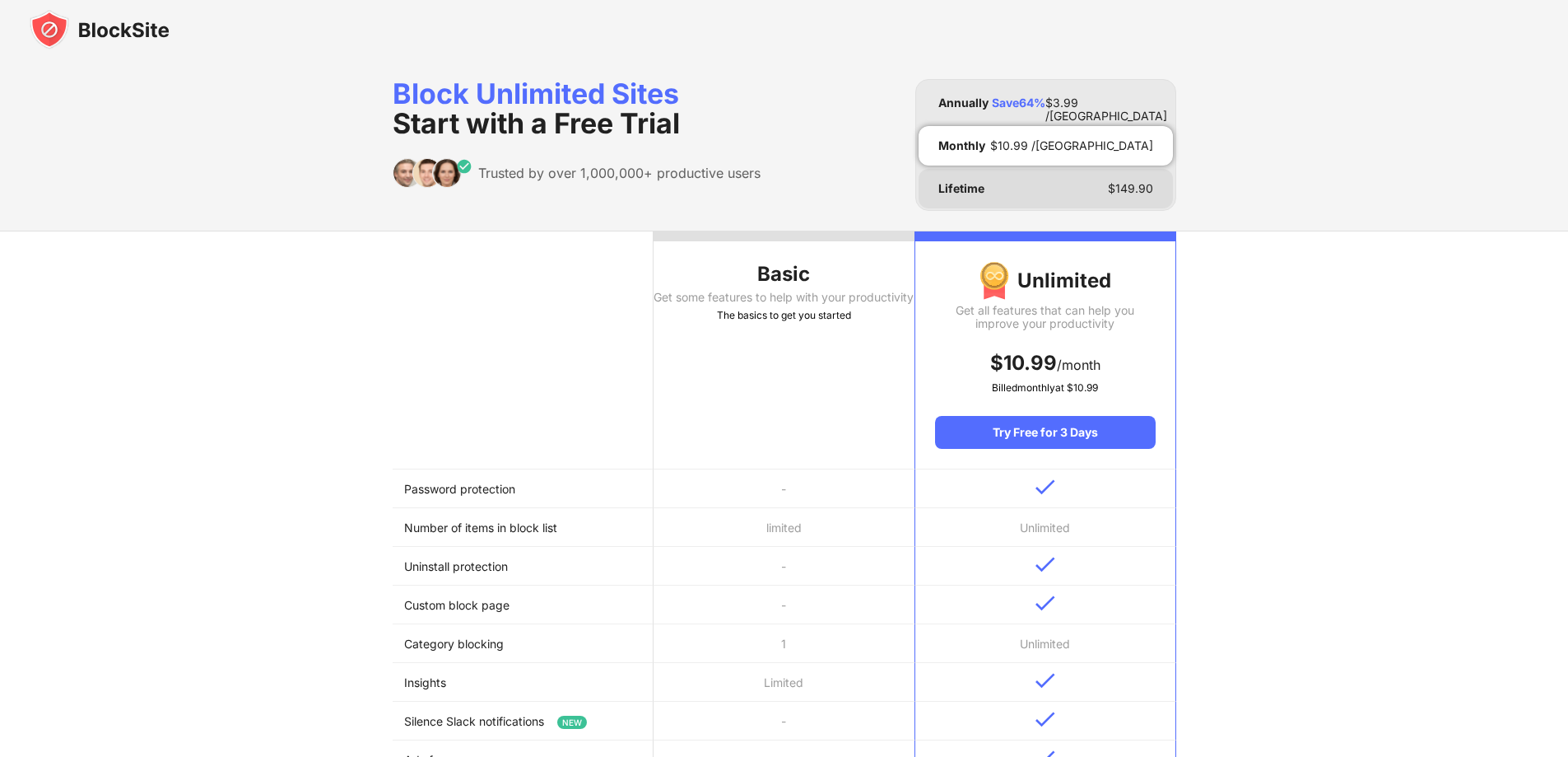
click at [1013, 187] on div "Lifetime $ 149.90" at bounding box center [1046, 188] width 255 height 40
